Goal: Task Accomplishment & Management: Use online tool/utility

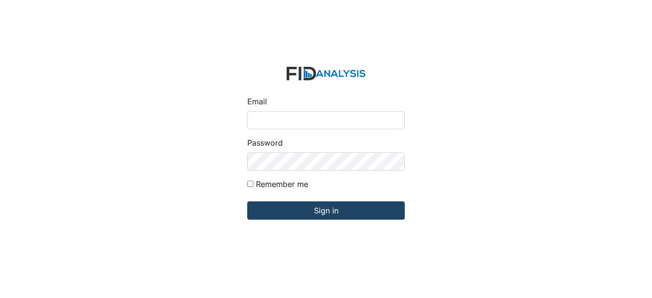
type input "[EMAIL_ADDRESS][DOMAIN_NAME]"
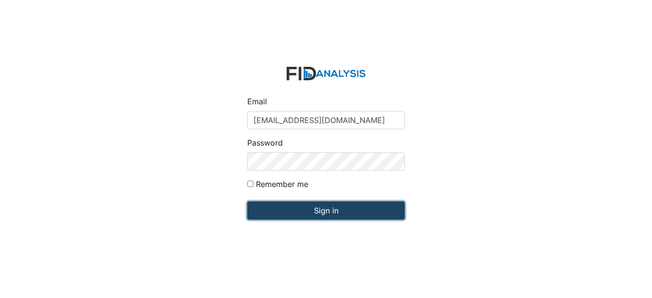
click at [340, 209] on input "Sign in" at bounding box center [326, 210] width 158 height 18
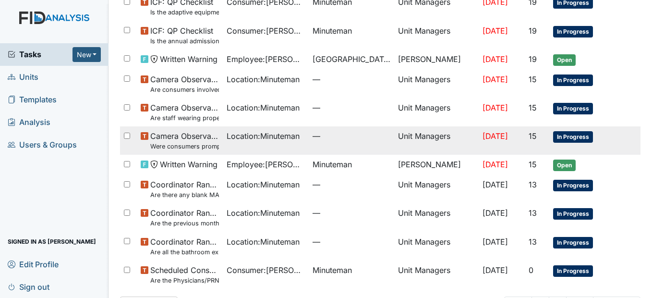
scroll to position [318, 0]
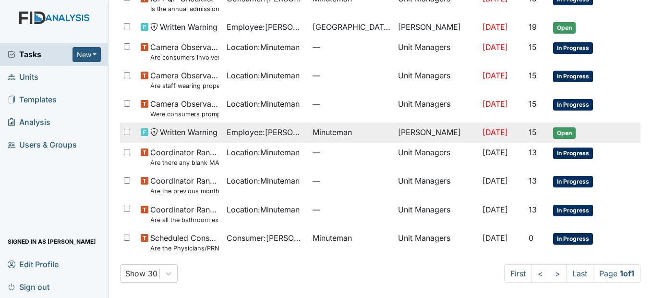
click at [279, 135] on span "Employee : [PERSON_NAME][GEOGRAPHIC_DATA]" at bounding box center [266, 132] width 78 height 12
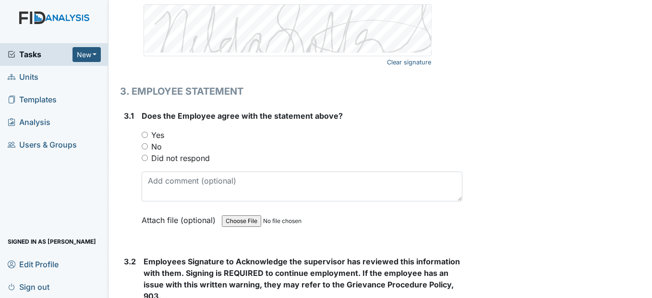
scroll to position [1537, 0]
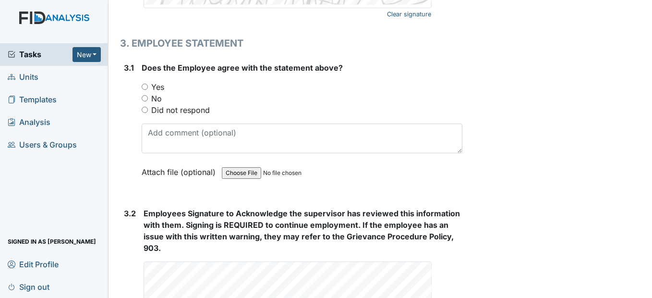
click at [146, 90] on input "Yes" at bounding box center [145, 87] width 6 height 6
radio input "true"
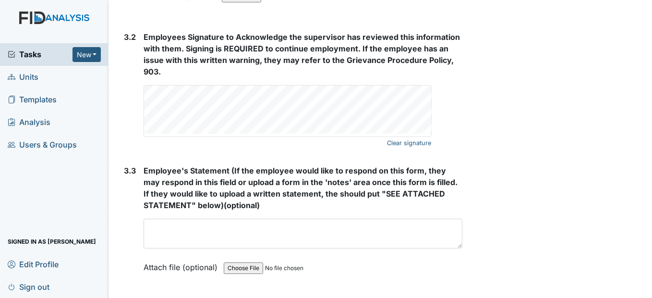
scroll to position [1729, 0]
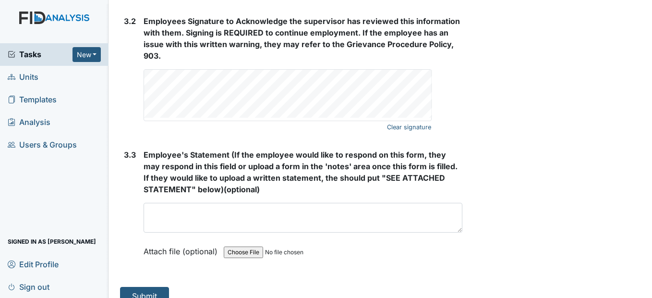
drag, startPoint x: 531, startPoint y: 138, endPoint x: 536, endPoint y: 137, distance: 4.9
drag, startPoint x: 536, startPoint y: 137, endPoint x: 570, endPoint y: 182, distance: 55.9
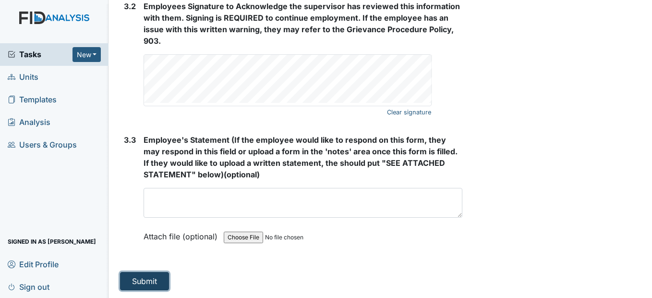
click at [158, 284] on button "Submit" at bounding box center [144, 281] width 49 height 18
